Goal: Transaction & Acquisition: Purchase product/service

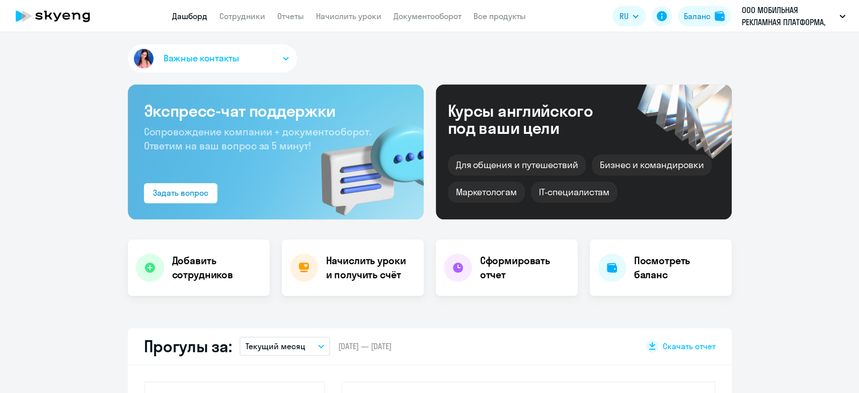
select select "30"
click at [361, 17] on link "Начислить уроки" at bounding box center [348, 16] width 65 height 10
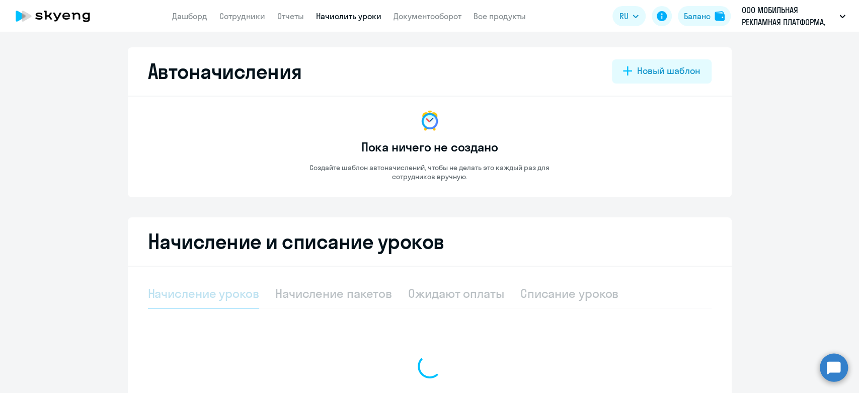
select select "10"
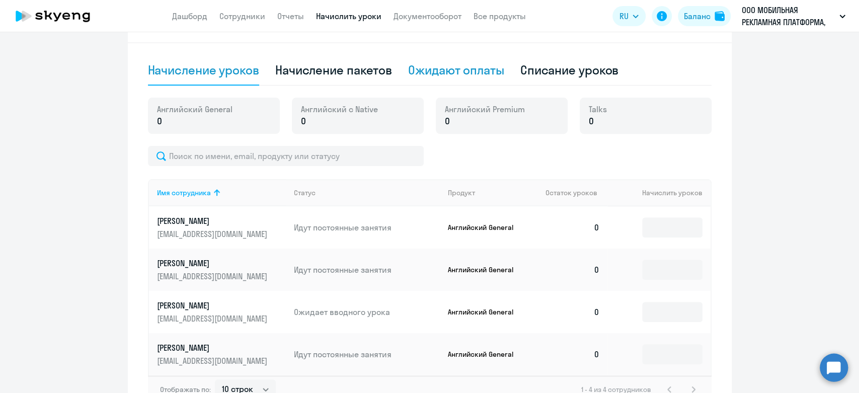
scroll to position [168, 0]
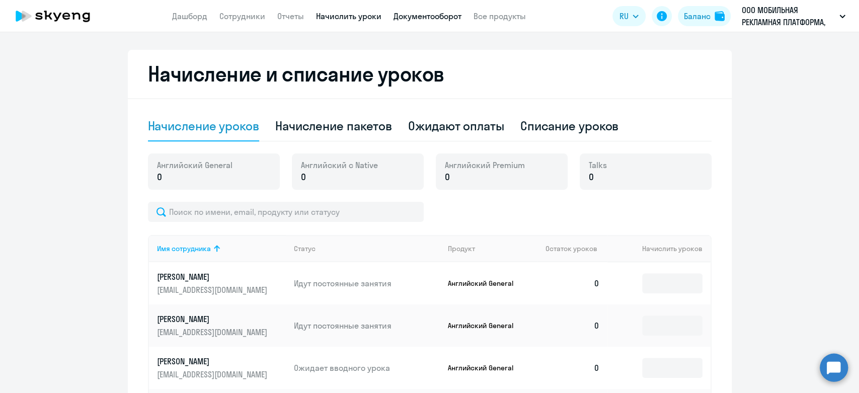
click at [427, 12] on link "Документооборот" at bounding box center [428, 16] width 68 height 10
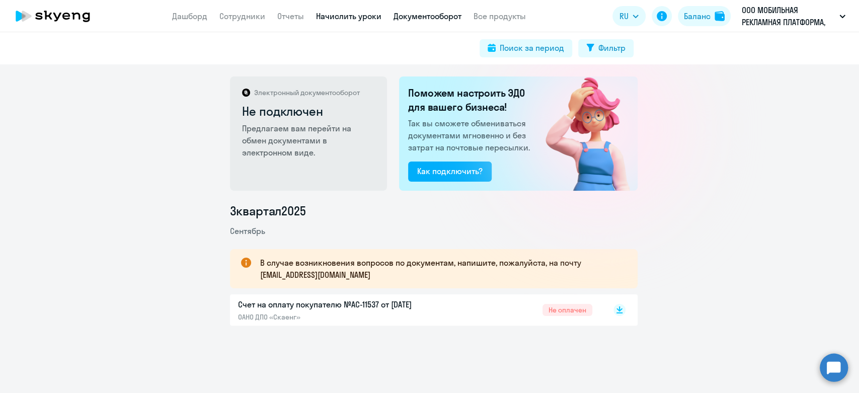
click at [323, 19] on link "Начислить уроки" at bounding box center [348, 16] width 65 height 10
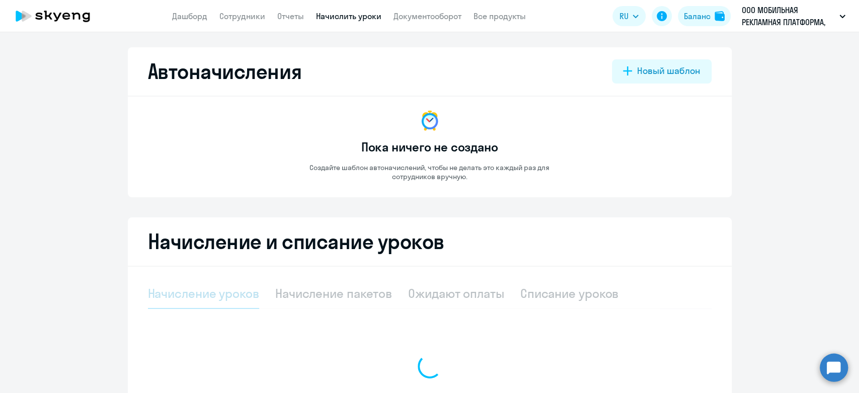
select select "10"
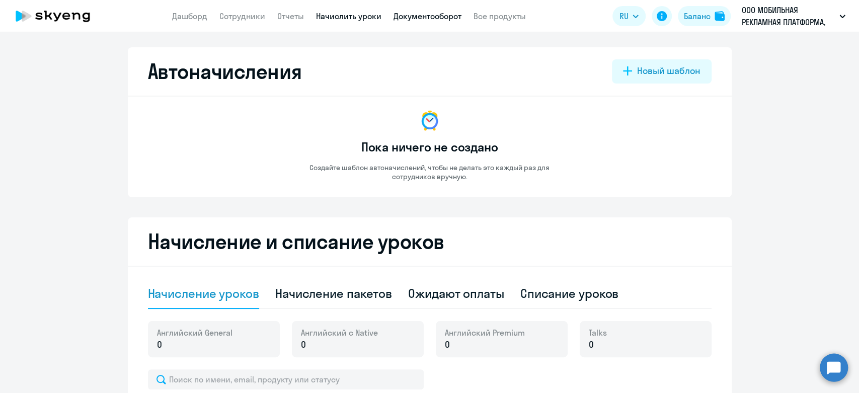
click at [419, 18] on link "Документооборот" at bounding box center [428, 16] width 68 height 10
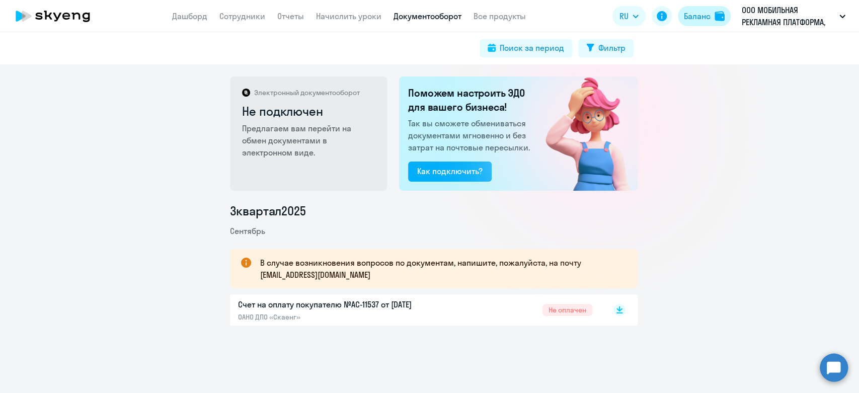
click at [701, 14] on div "Баланс" at bounding box center [697, 16] width 27 height 12
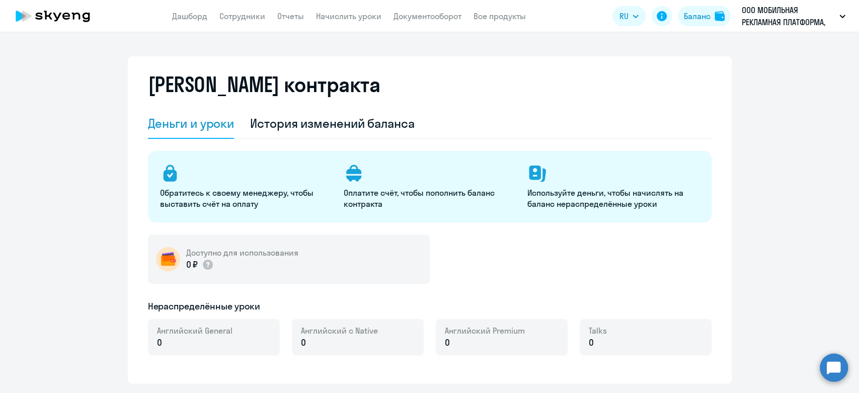
select select "english_adult_not_native_speaker"
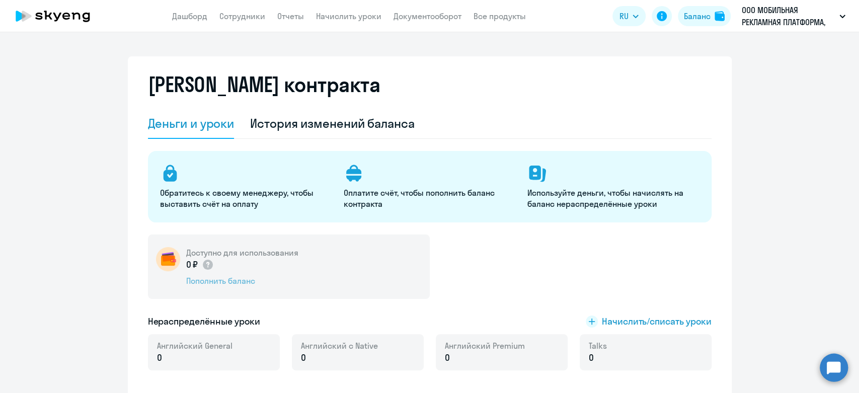
click at [222, 282] on div "Пополнить баланс" at bounding box center [242, 280] width 112 height 11
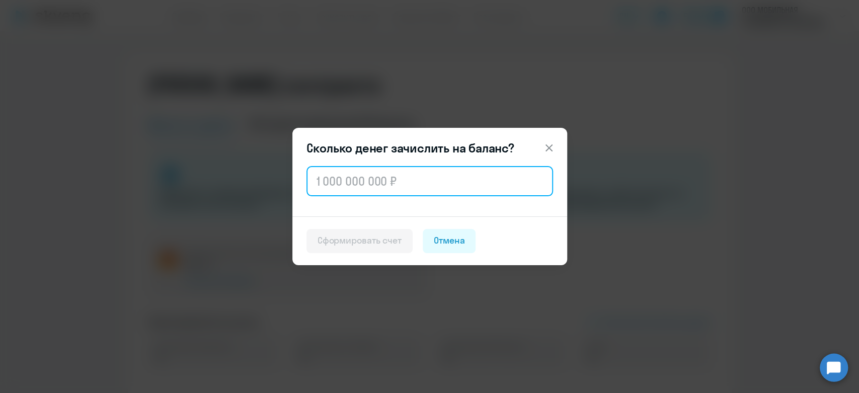
click at [382, 167] on input "text" at bounding box center [430, 181] width 247 height 30
paste input "148 992"
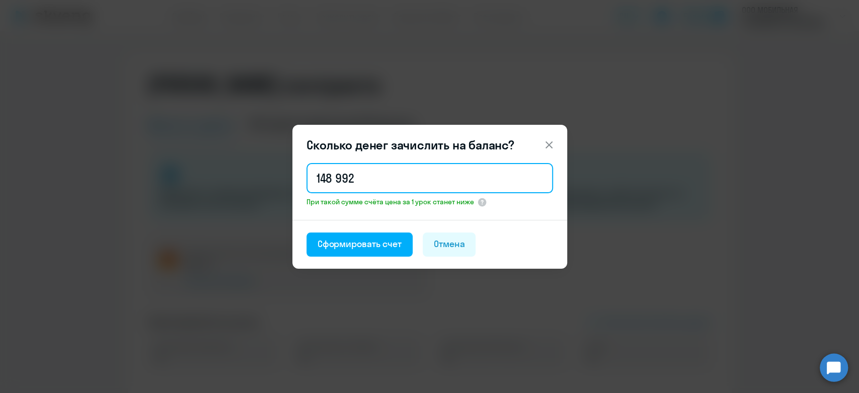
type input "148 992"
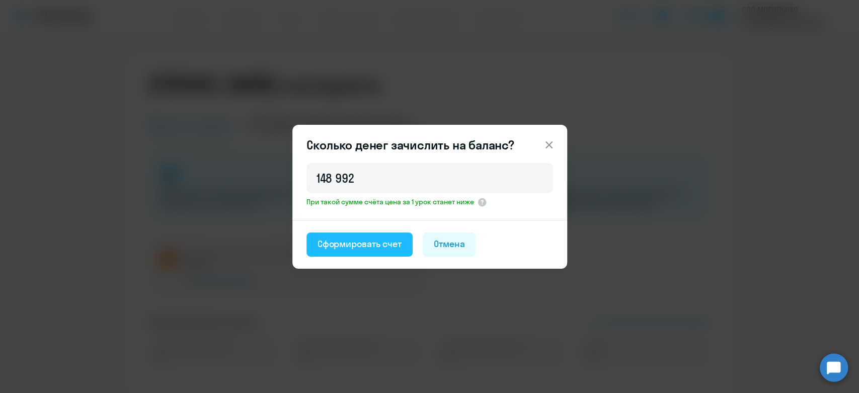
click at [379, 244] on div "Сформировать счет" at bounding box center [360, 244] width 84 height 13
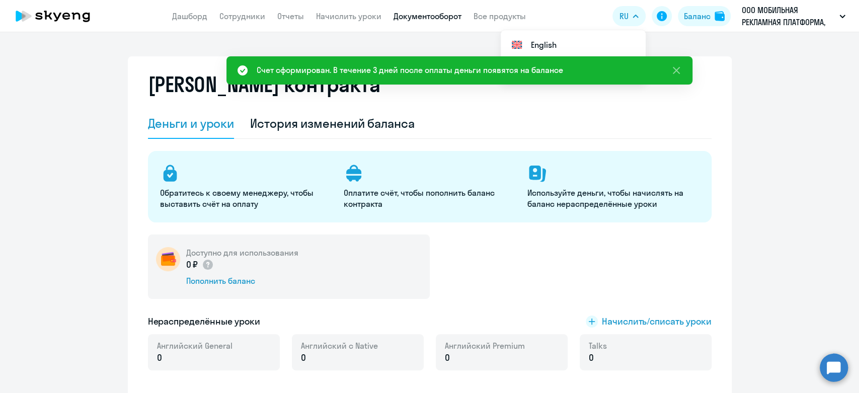
click at [451, 16] on link "Документооборот" at bounding box center [428, 16] width 68 height 10
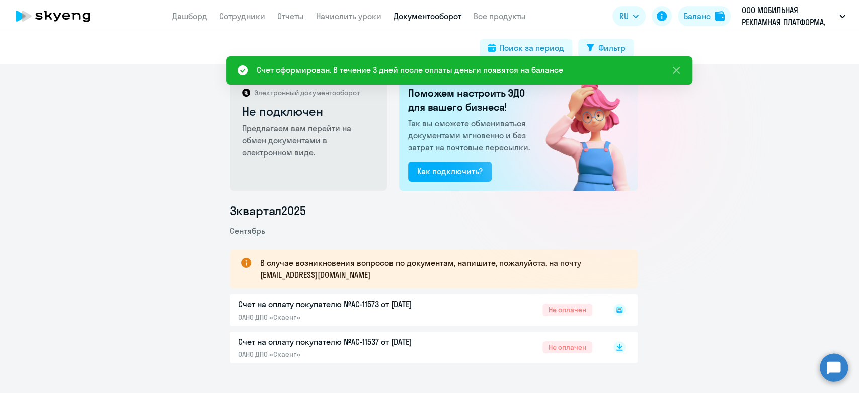
click at [619, 313] on rect at bounding box center [620, 310] width 12 height 12
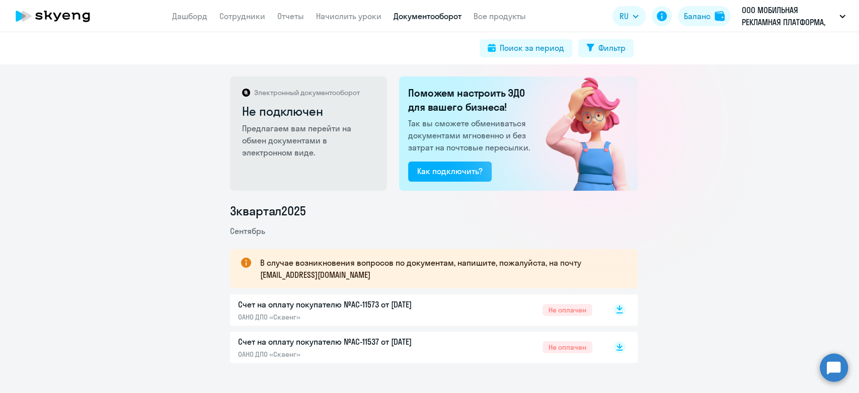
click at [617, 309] on icon at bounding box center [620, 308] width 6 height 5
